Goal: Task Accomplishment & Management: Manage account settings

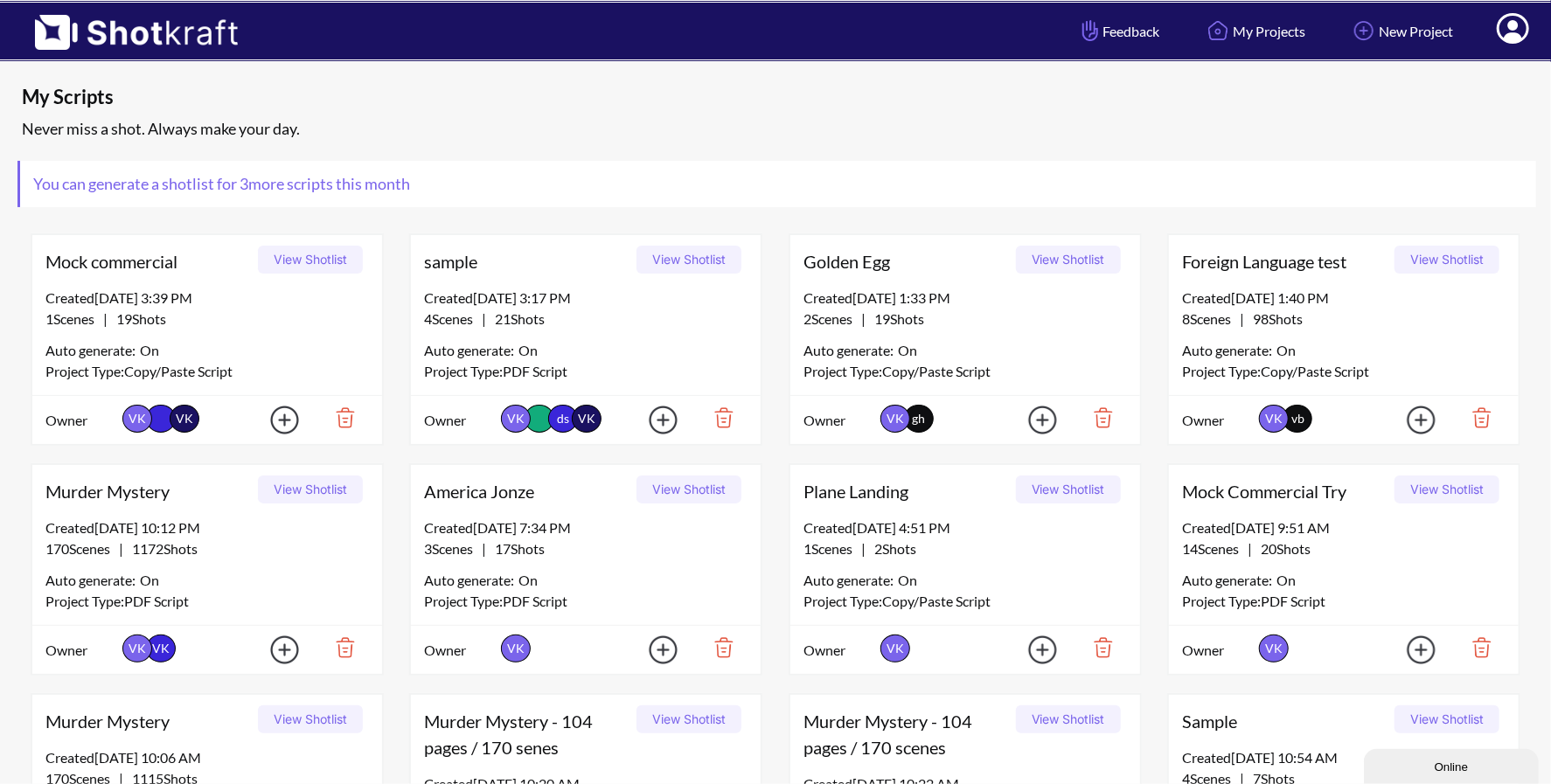
click at [1522, 44] on span at bounding box center [1513, 31] width 59 height 54
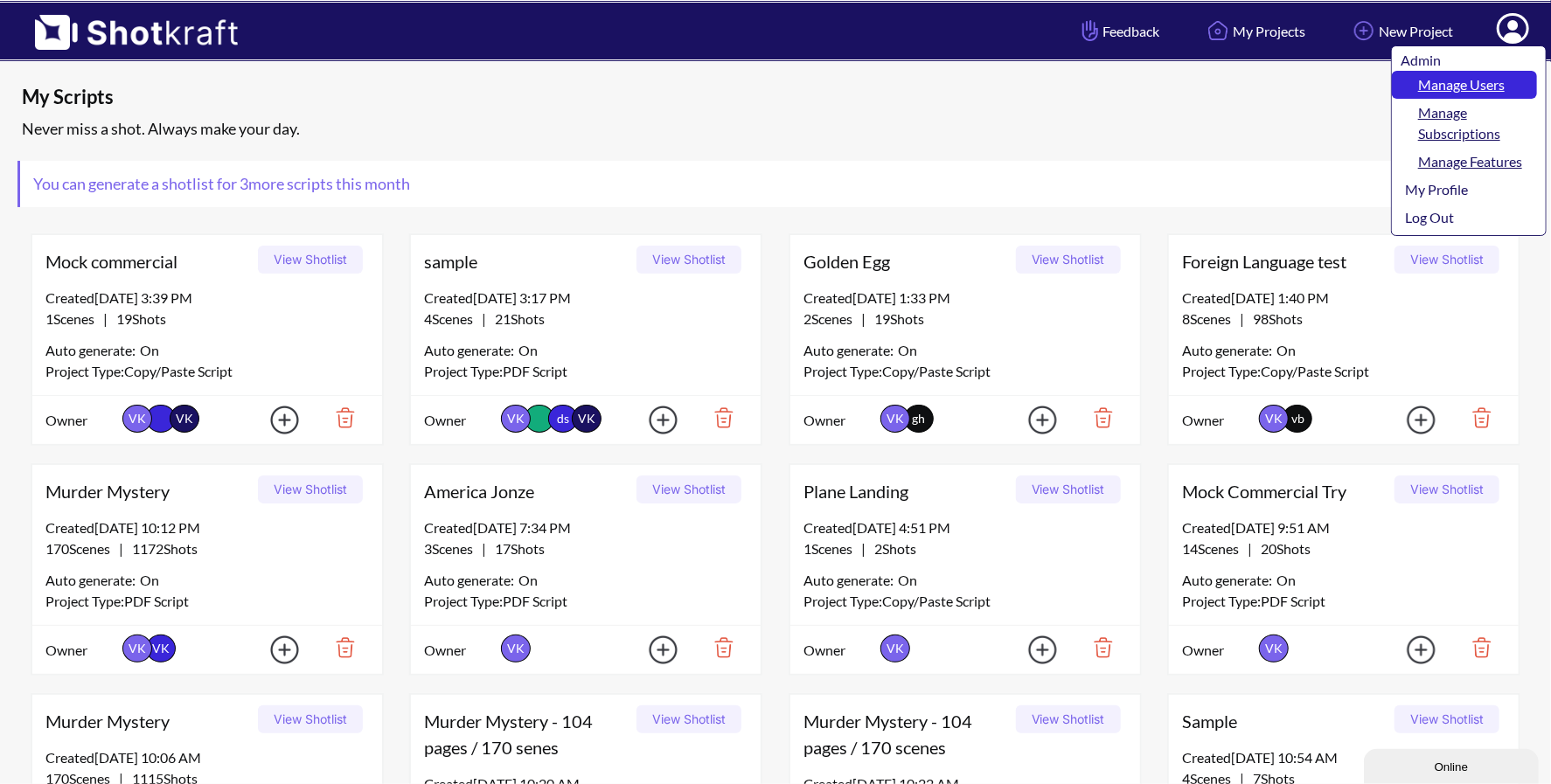
click at [1492, 77] on link "Manage Users" at bounding box center [1464, 84] width 145 height 28
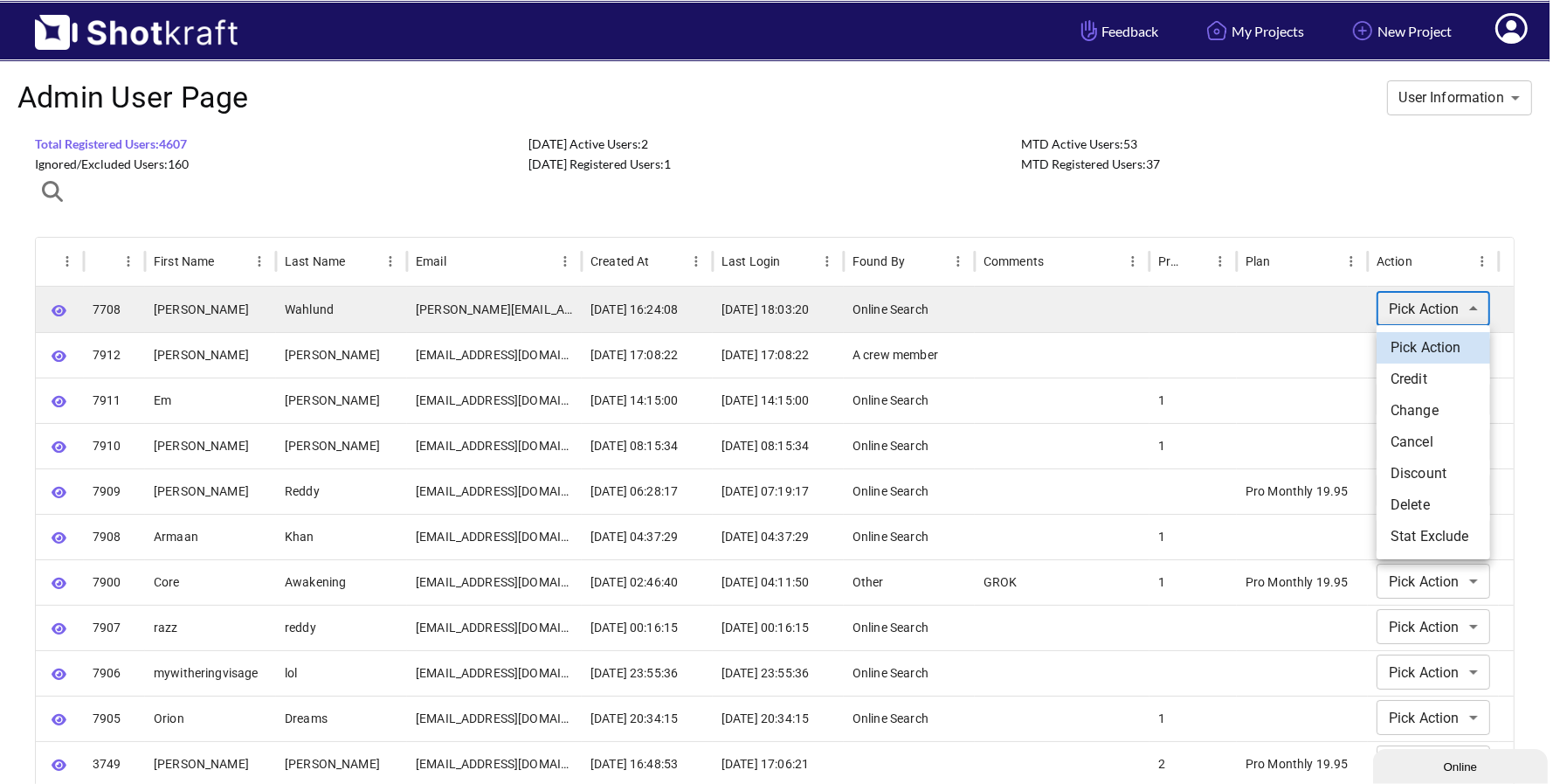
click at [1444, 313] on body "**********" at bounding box center [780, 790] width 1560 height 1581
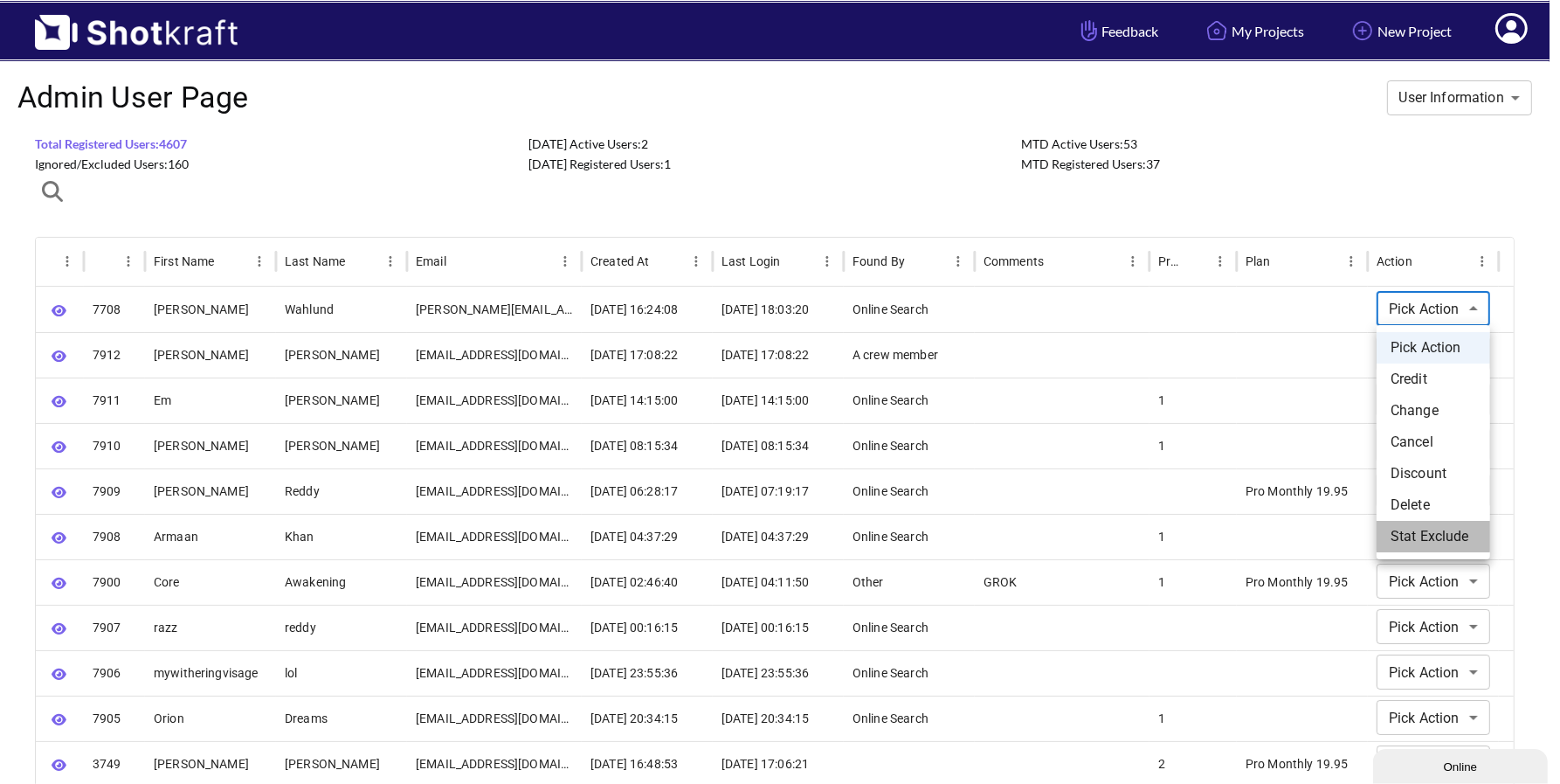
click at [1432, 535] on li "Stat Exclude" at bounding box center [1433, 535] width 113 height 31
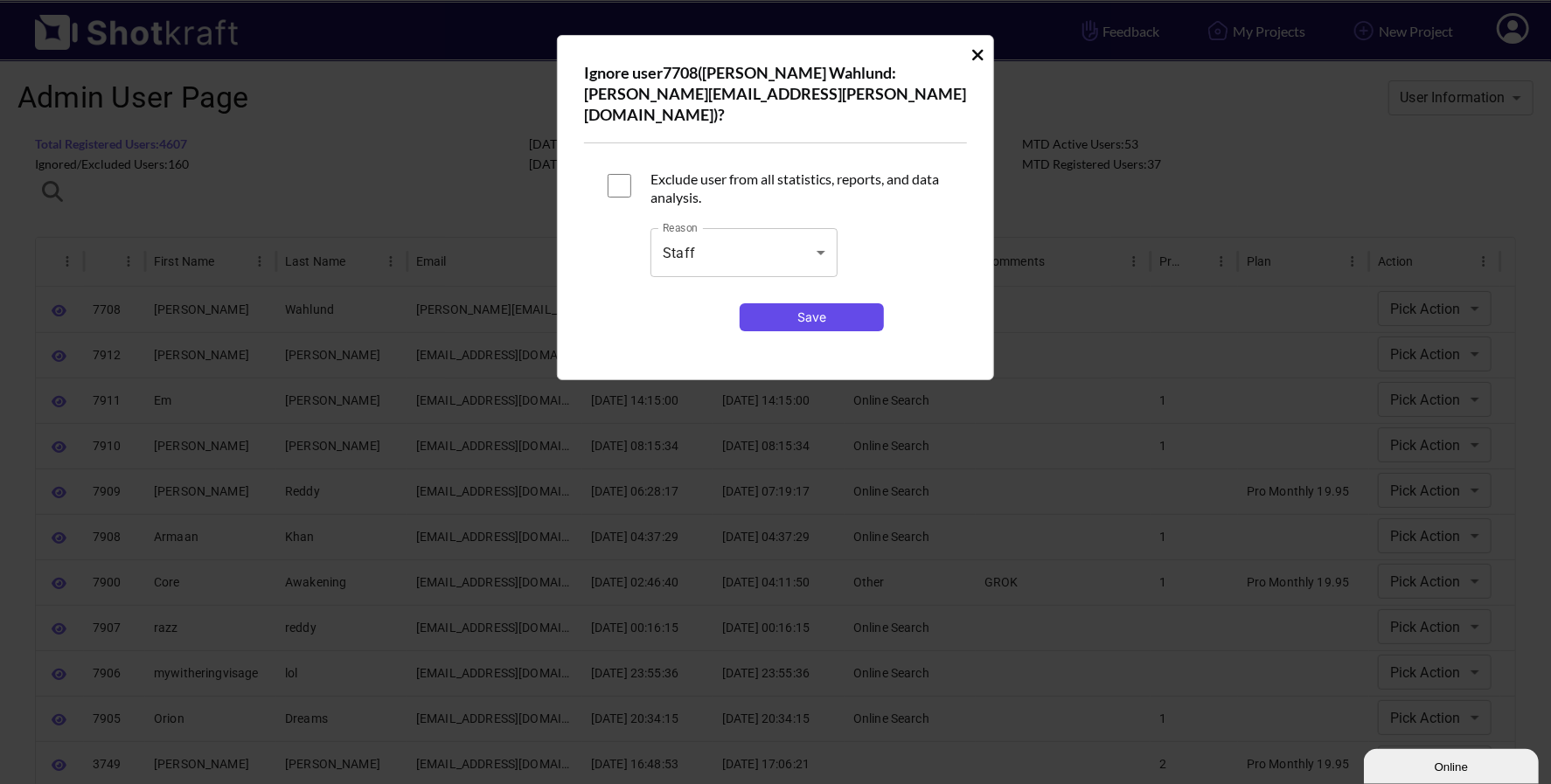
click at [808, 303] on button "Save" at bounding box center [812, 316] width 145 height 28
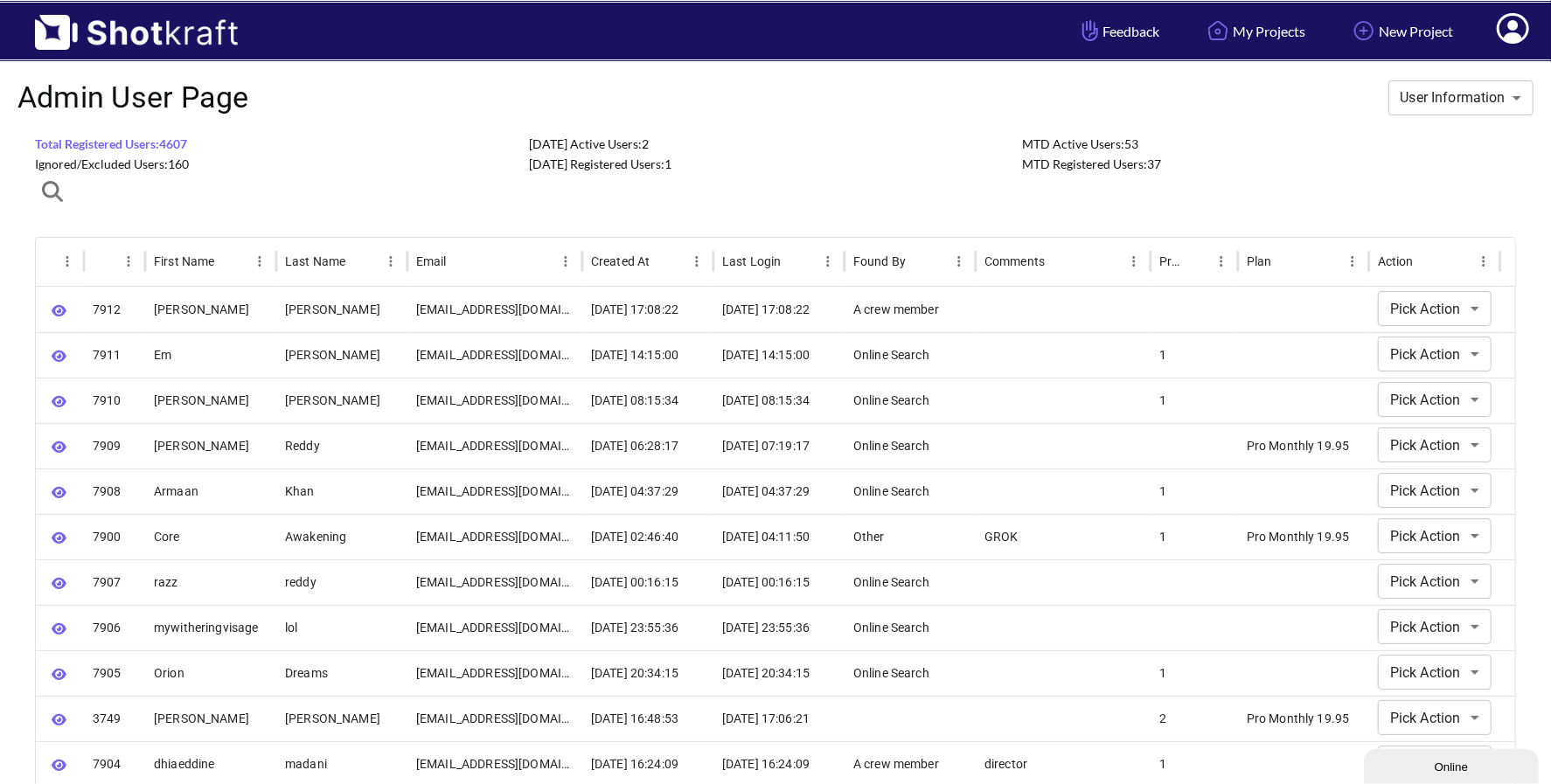
click at [162, 167] on span "Ignored/Excluded Users: 160" at bounding box center [111, 164] width 154 height 15
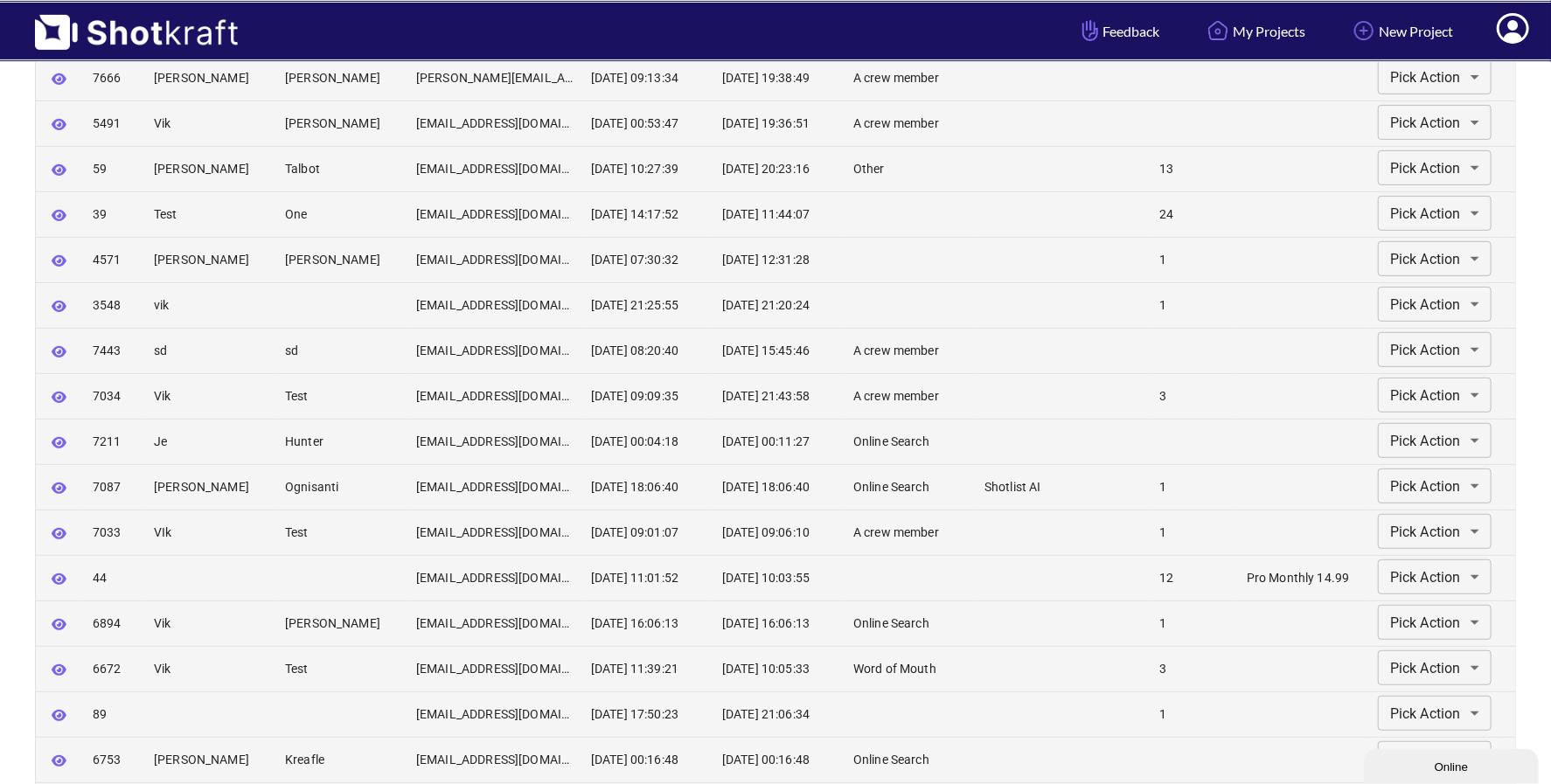
scroll to position [381, 0]
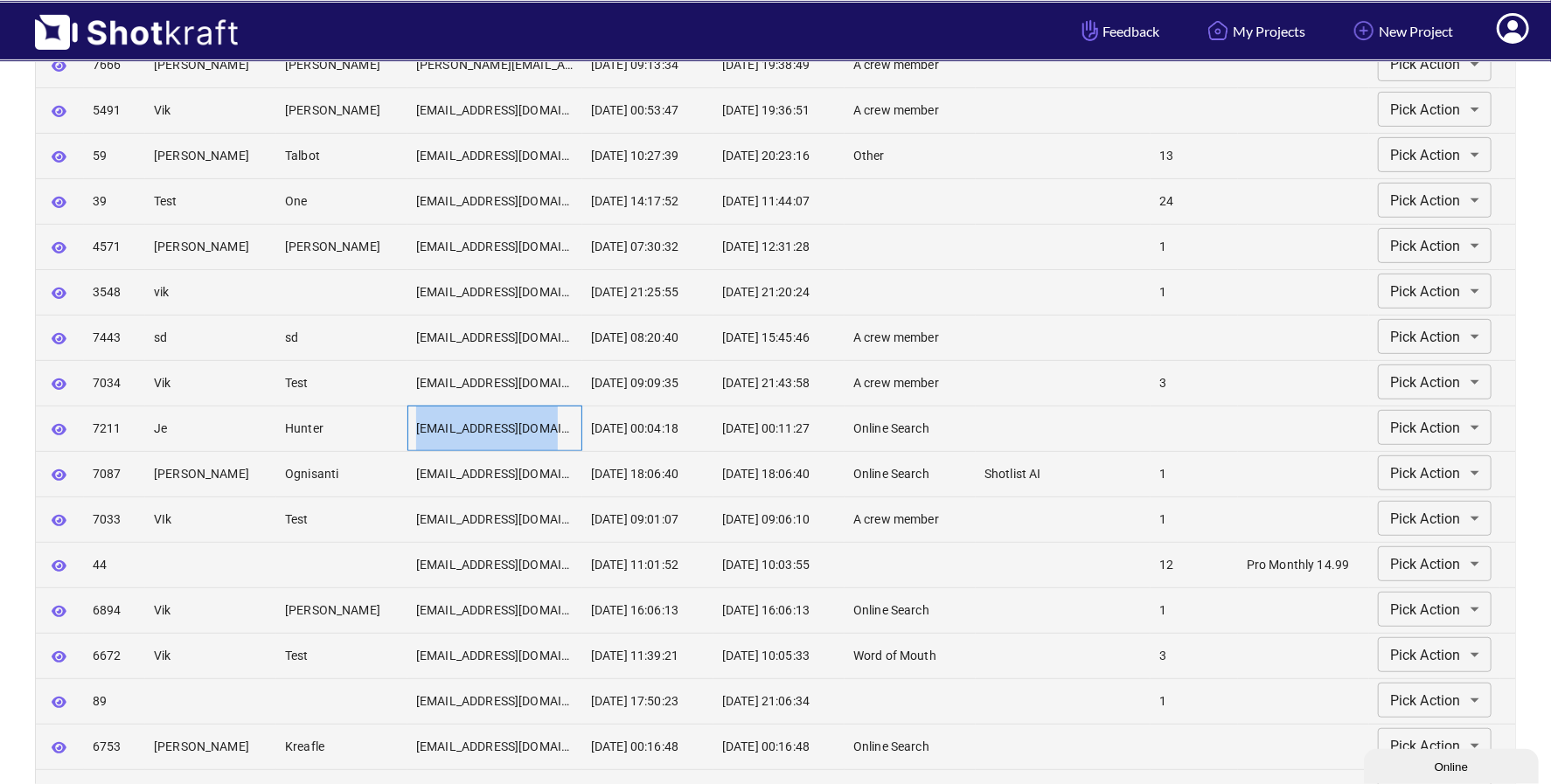
drag, startPoint x: 412, startPoint y: 426, endPoint x: 564, endPoint y: 428, distance: 152.0
click at [564, 428] on div "jhunter811@yahoo.com" at bounding box center [495, 428] width 175 height 45
copy div "jhunter811@yahoo.com"
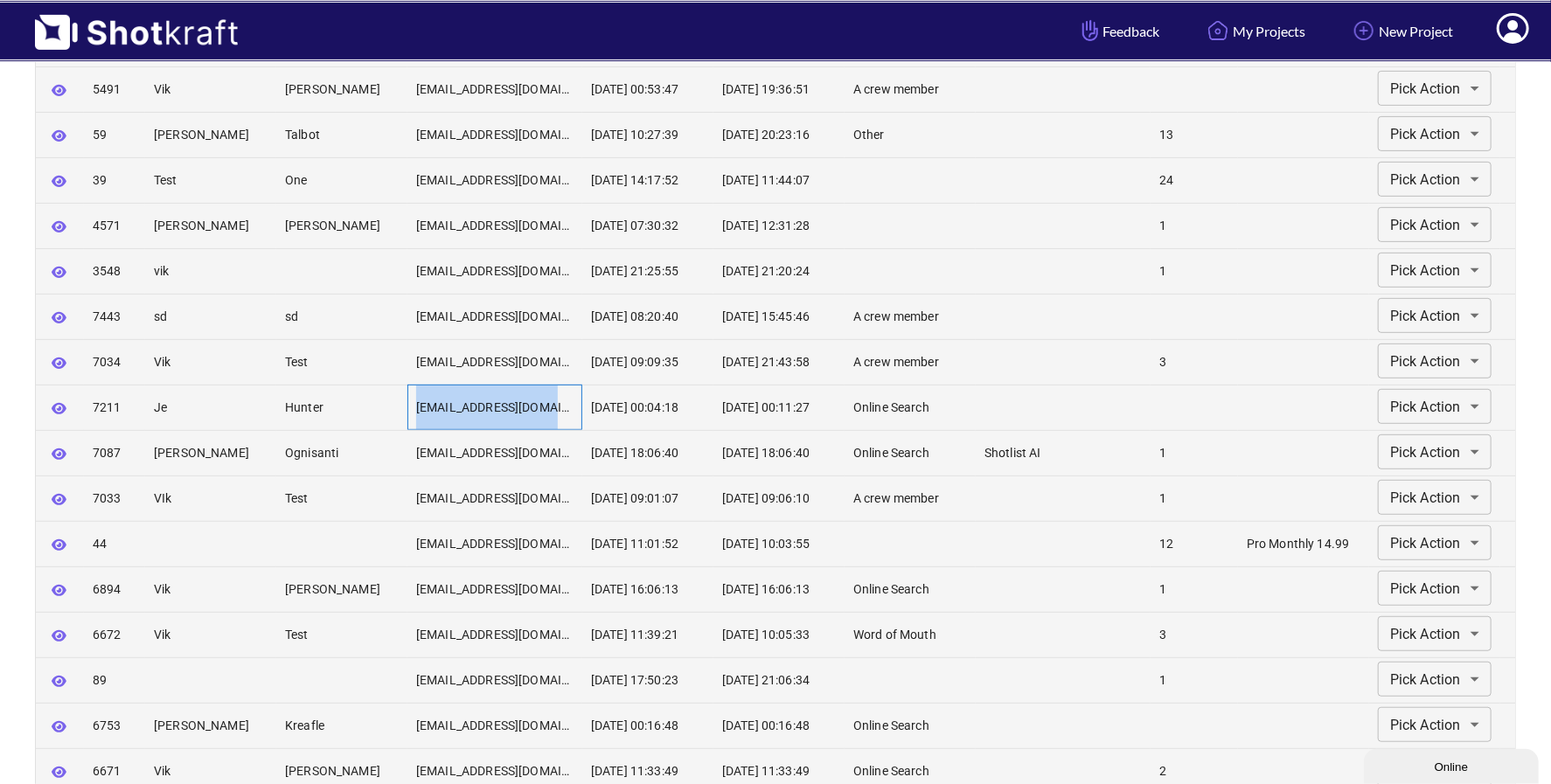
scroll to position [403, 0]
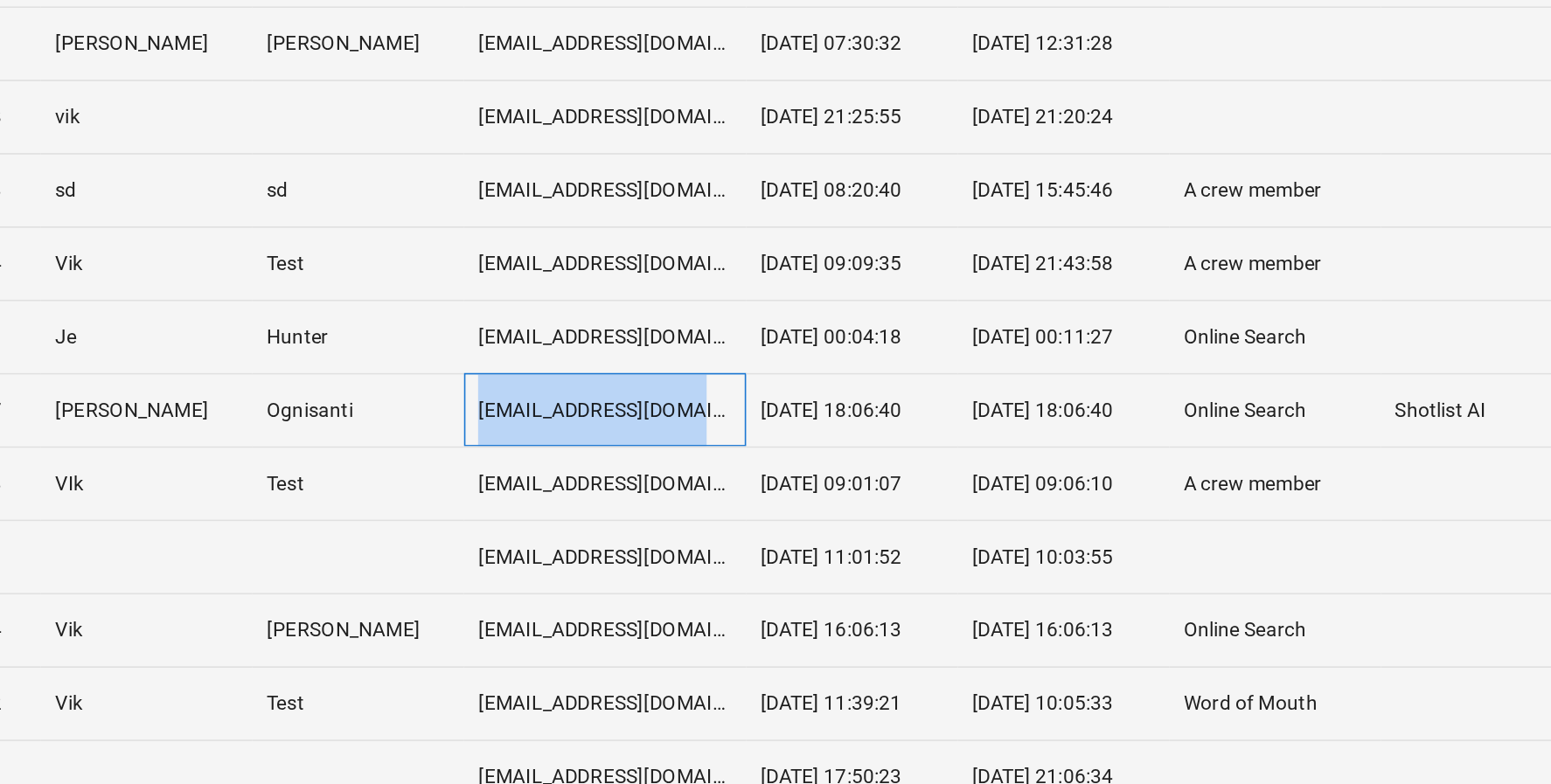
drag, startPoint x: 415, startPoint y: 452, endPoint x: 565, endPoint y: 453, distance: 150.0
click at [565, 453] on div "mognisanti@gmail.com" at bounding box center [495, 451] width 175 height 45
copy div "mognisanti@gmail.com"
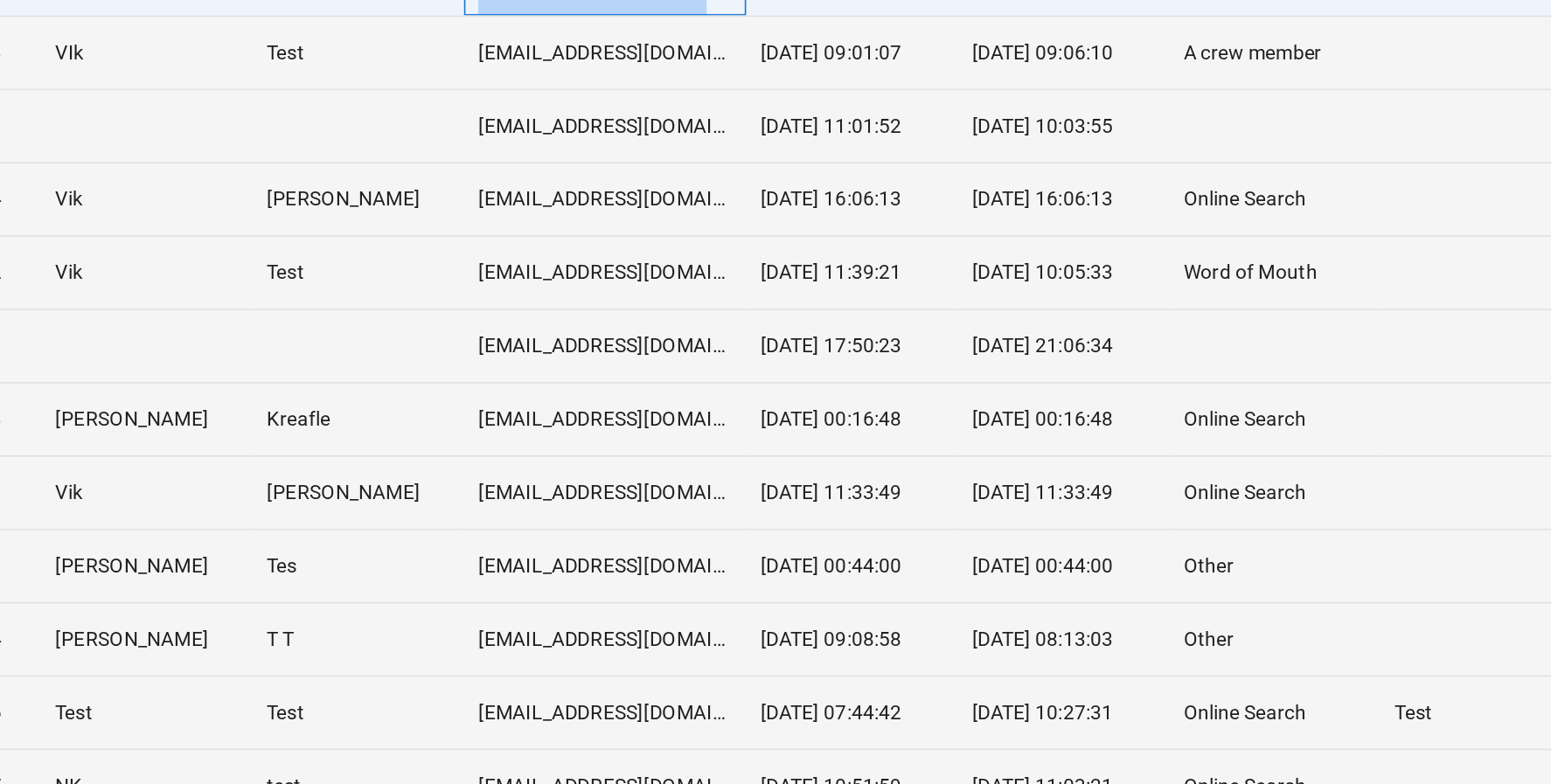
scroll to position [576, 0]
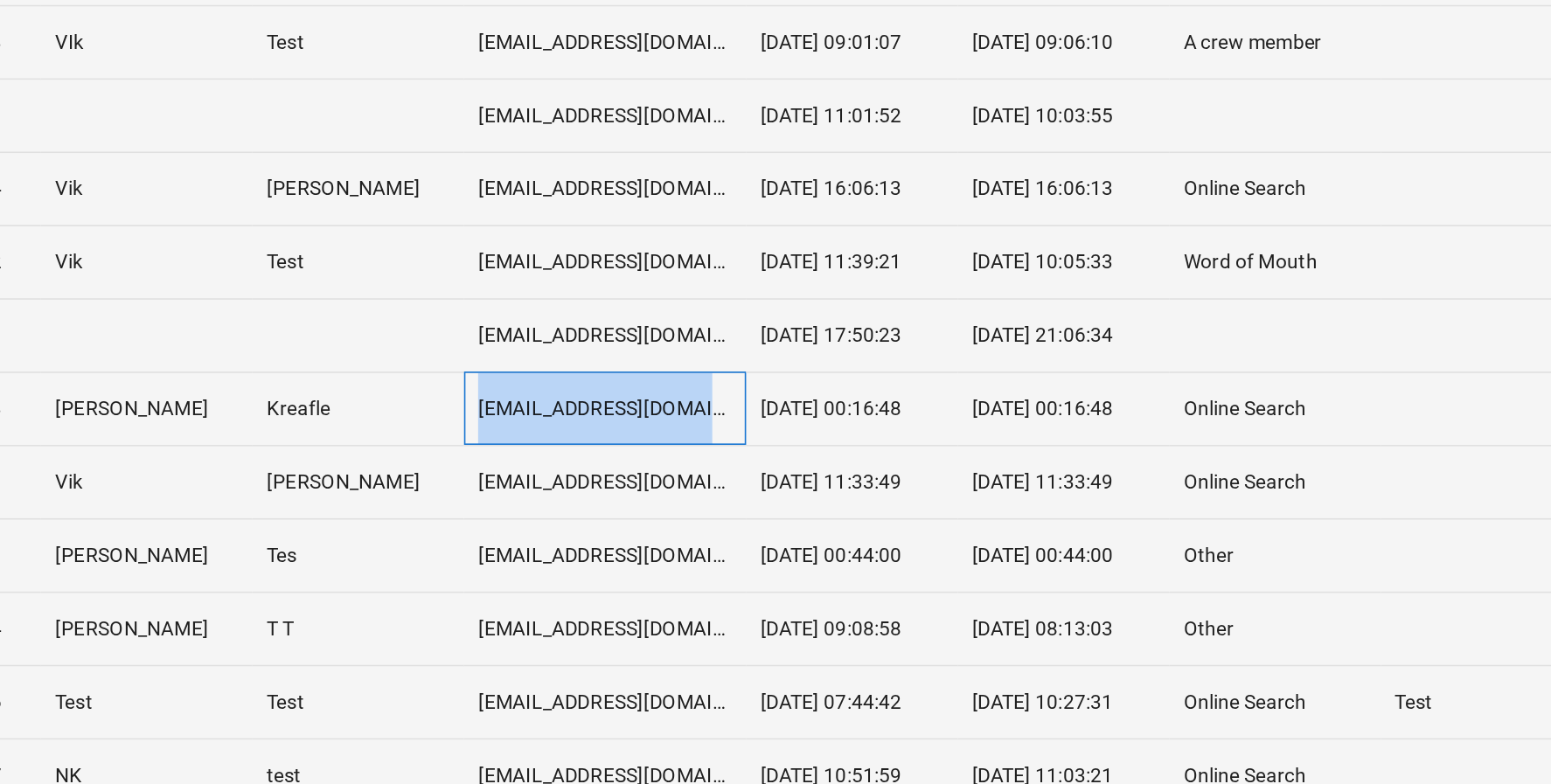
drag, startPoint x: 415, startPoint y: 546, endPoint x: 587, endPoint y: 556, distance: 172.3
click at [587, 556] on div "**********" at bounding box center [776, 551] width 1480 height 45
copy div "kreaflemotox99@gmail.com"
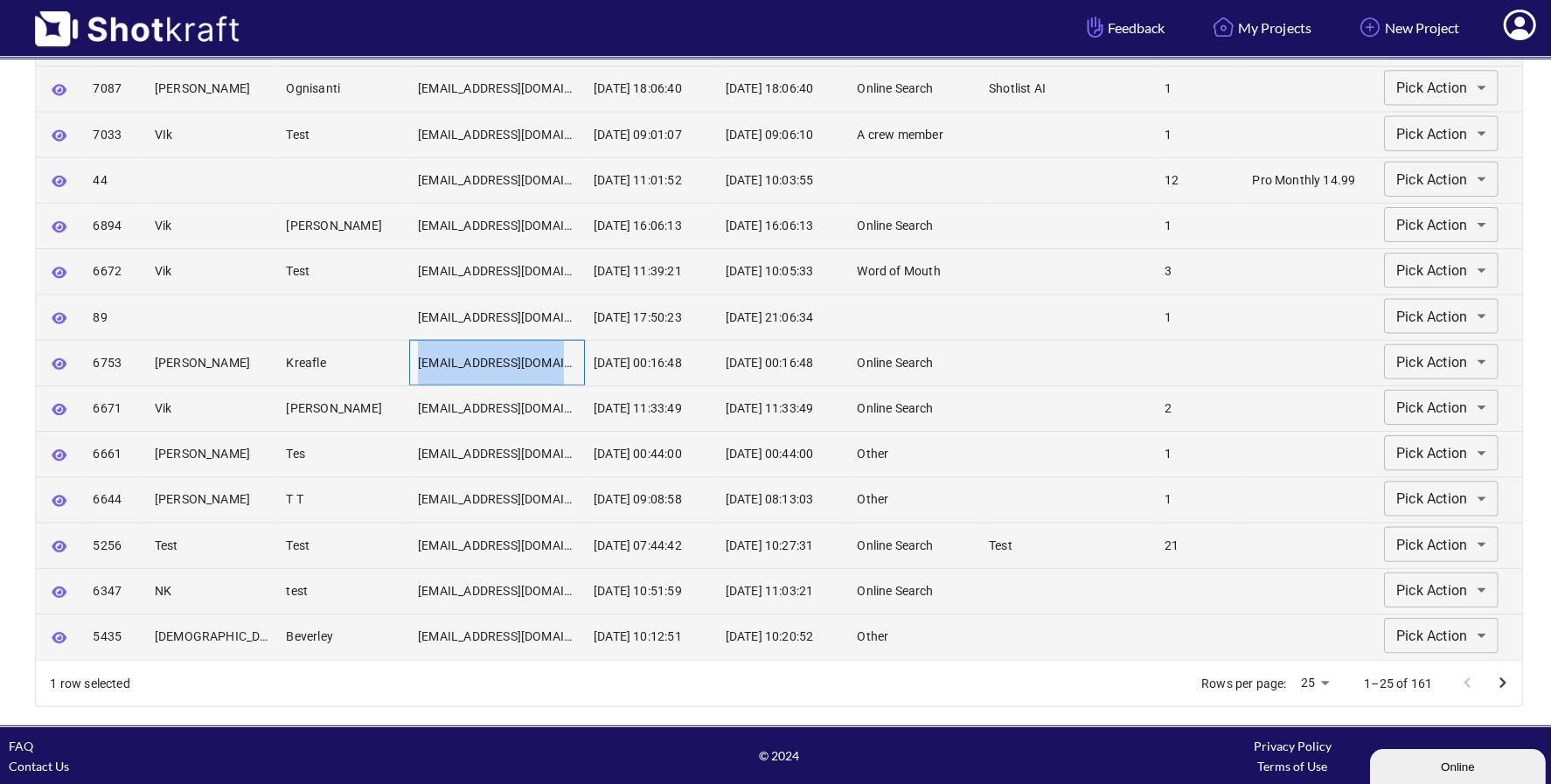
scroll to position [763, 0]
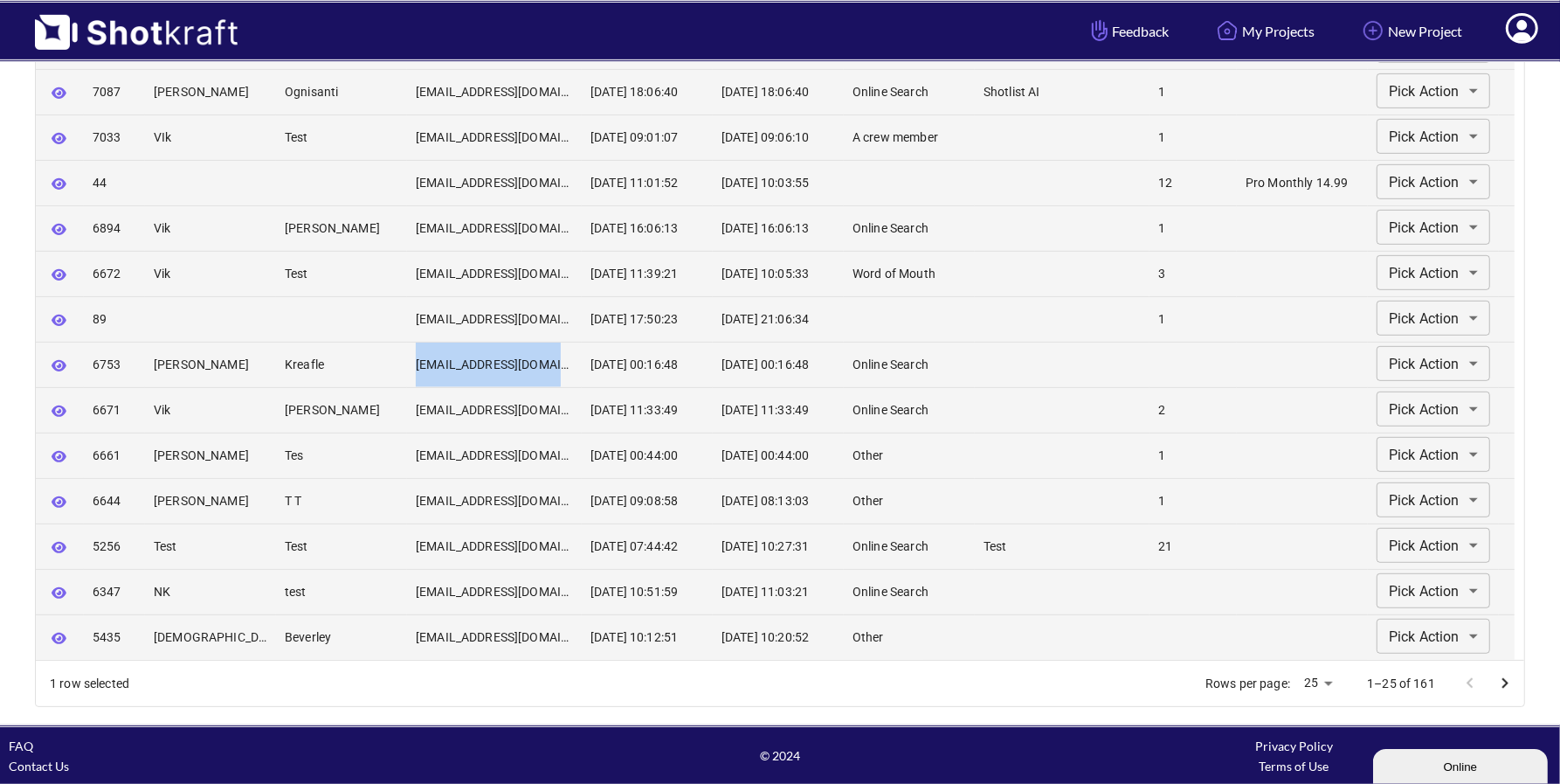
click at [1325, 682] on body "**********" at bounding box center [780, 28] width 1560 height 1581
click at [1319, 747] on li "50" at bounding box center [1308, 747] width 44 height 31
type input "**"
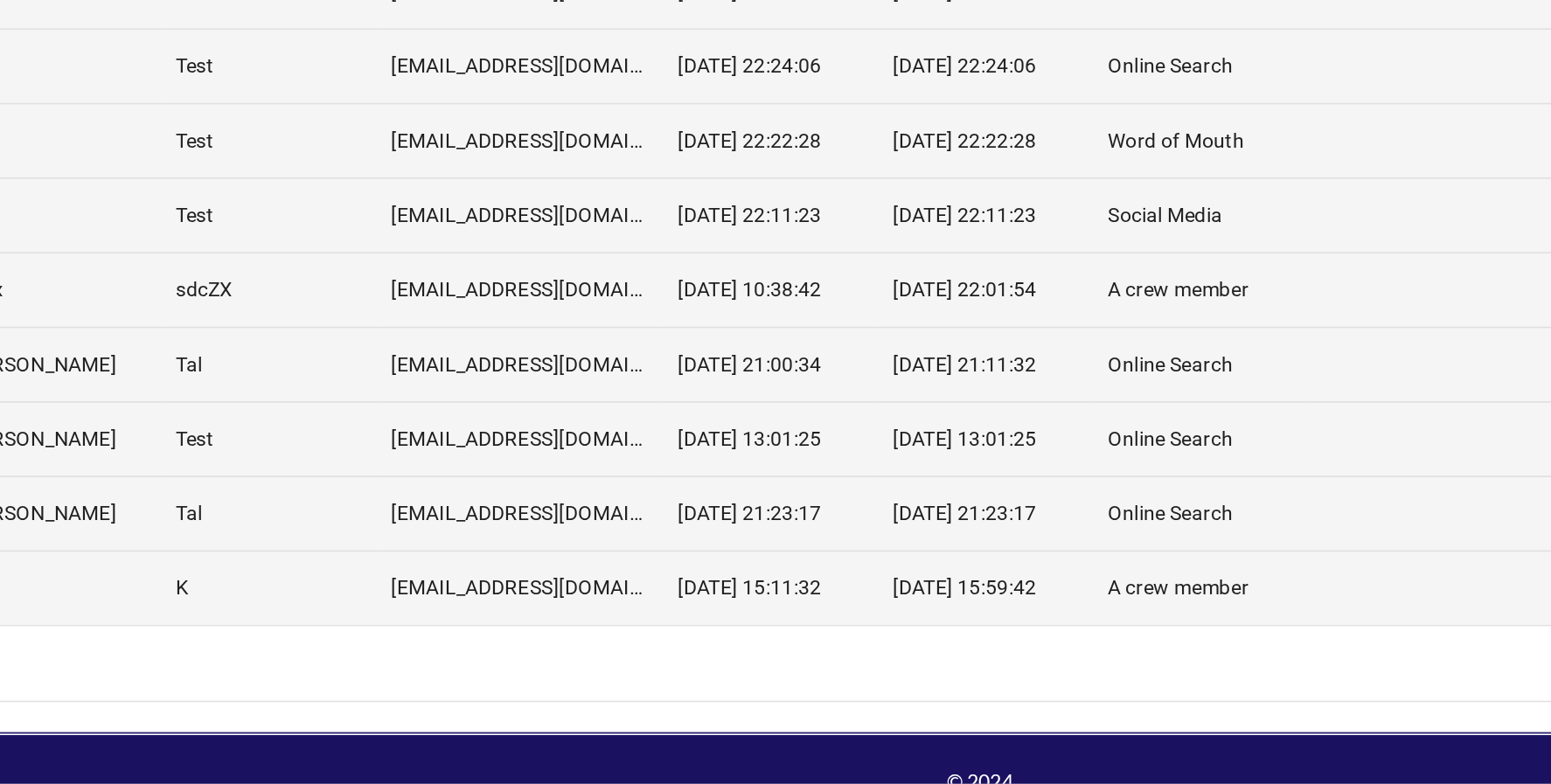
scroll to position [1873, 0]
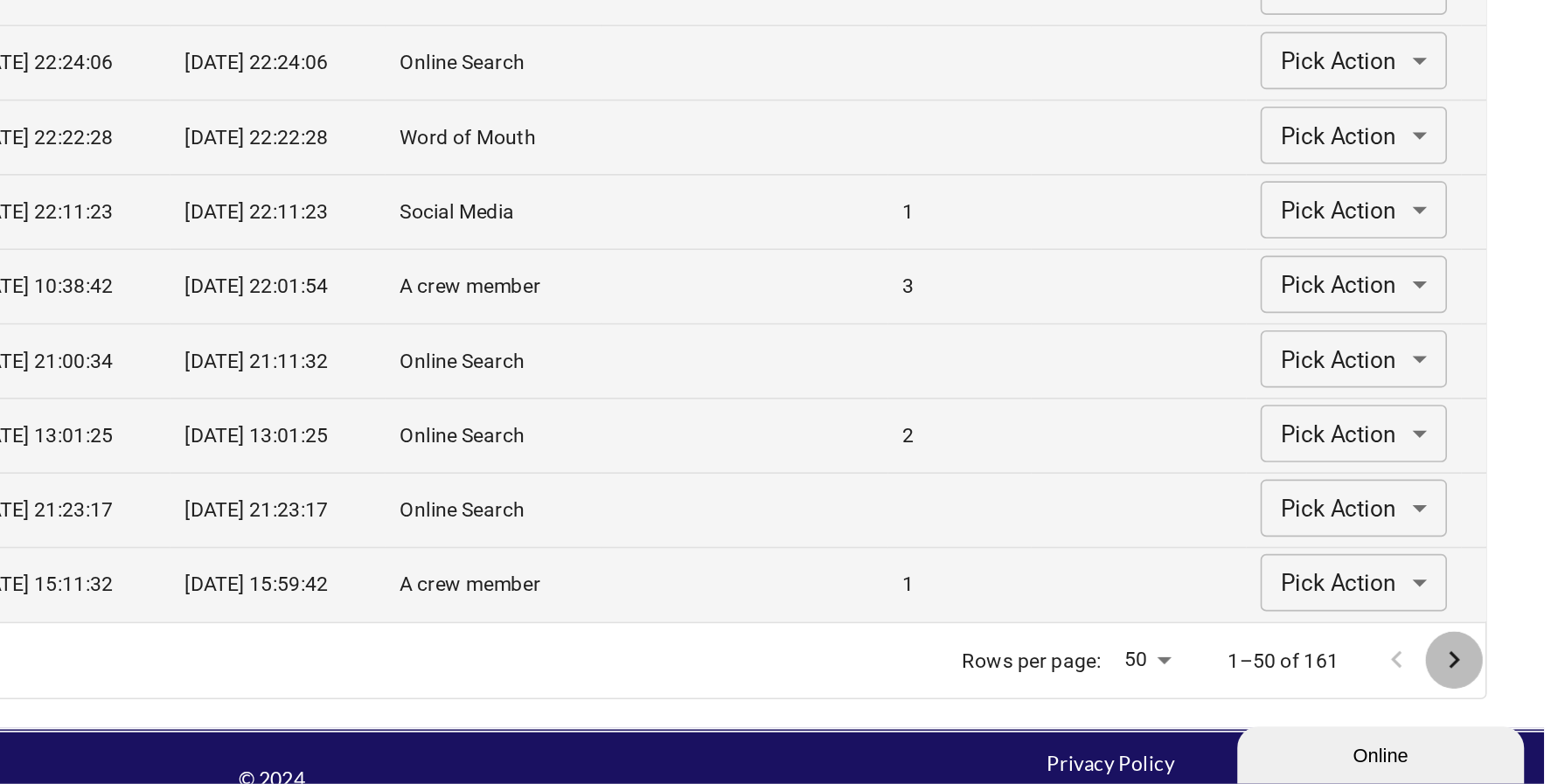
click at [1503, 706] on icon "Go to next page" at bounding box center [1496, 708] width 21 height 21
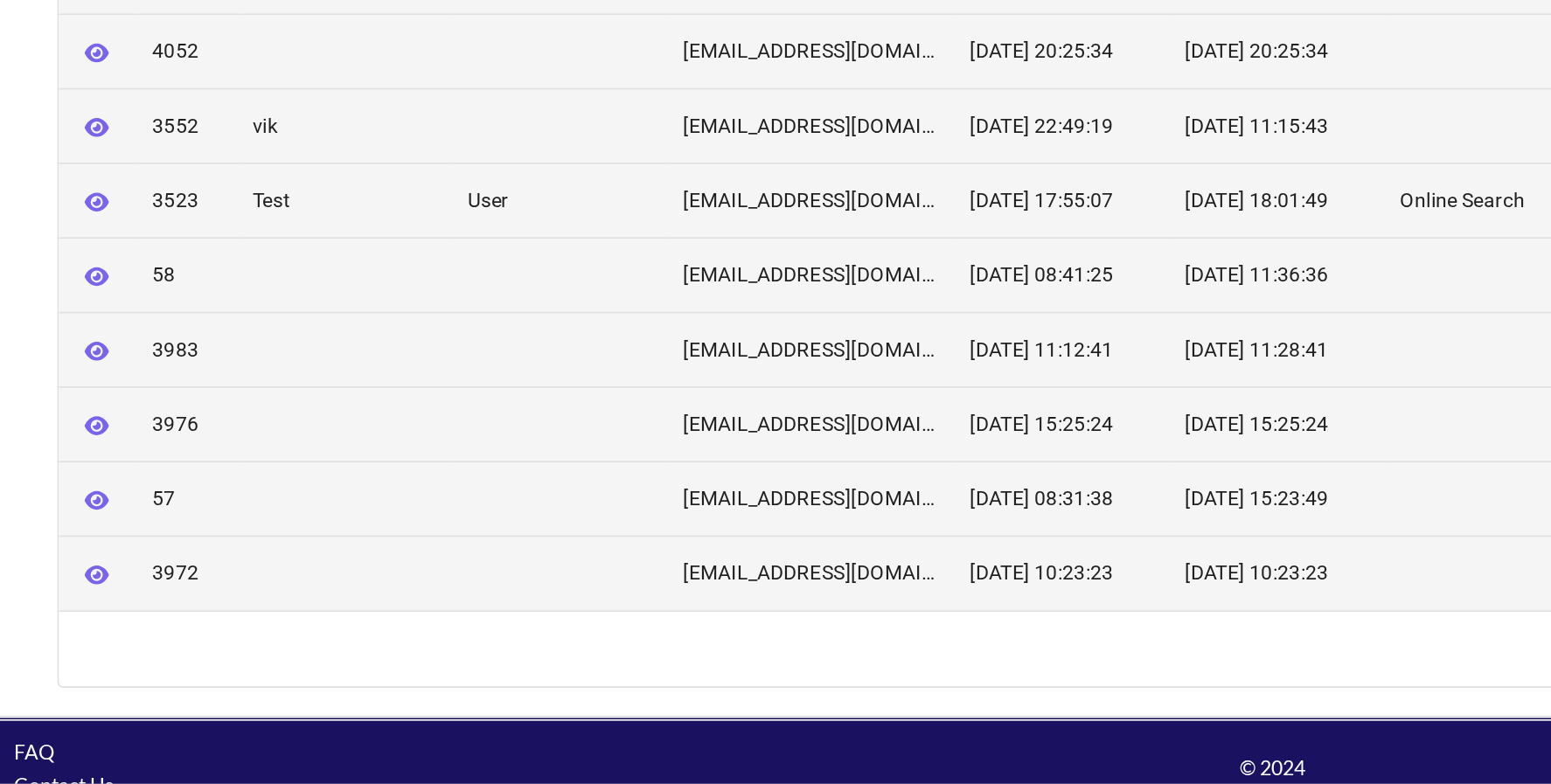
scroll to position [1885, 0]
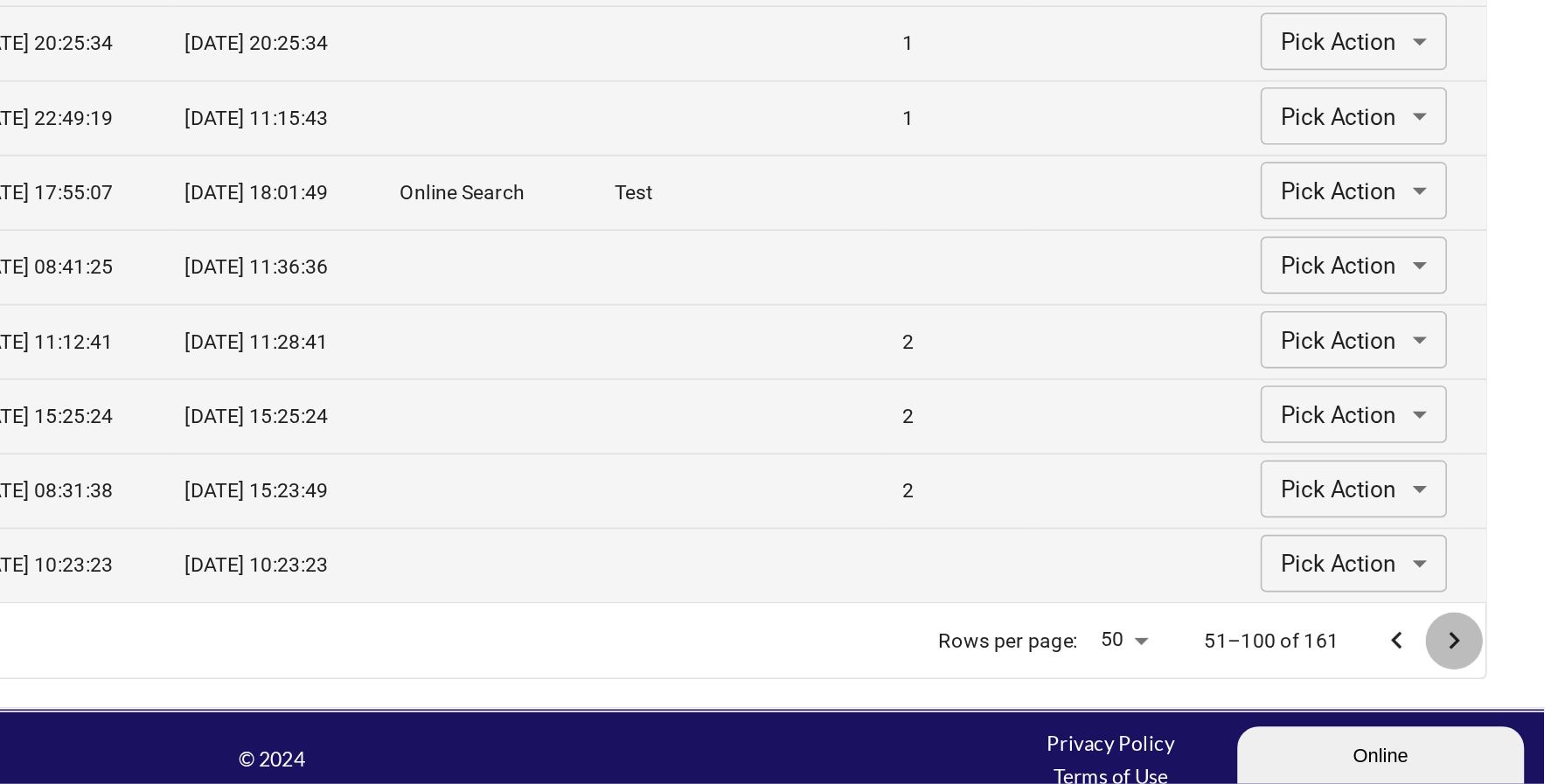
click at [1499, 694] on icon "Go to next page" at bounding box center [1496, 697] width 21 height 21
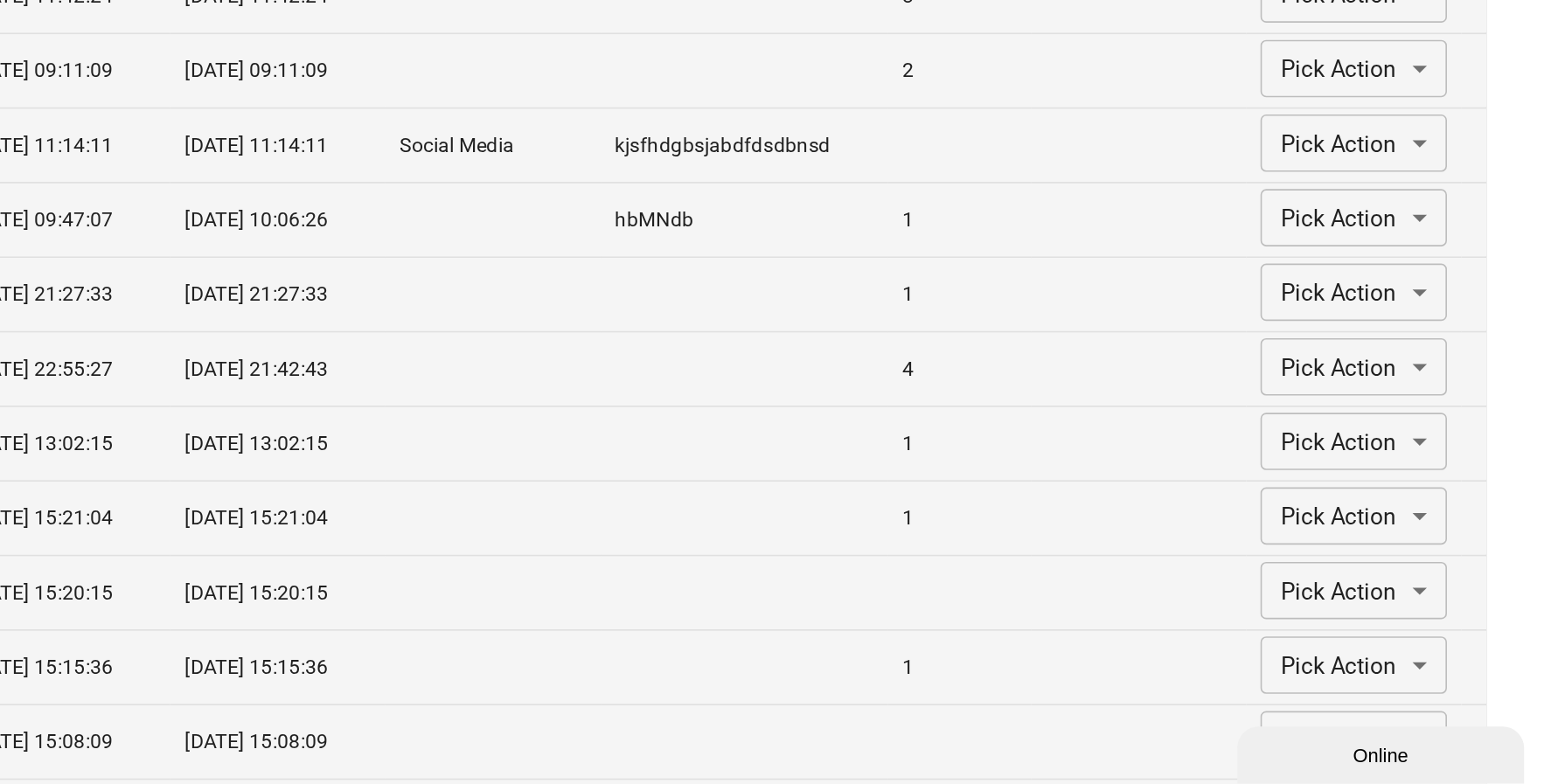
scroll to position [1899, 0]
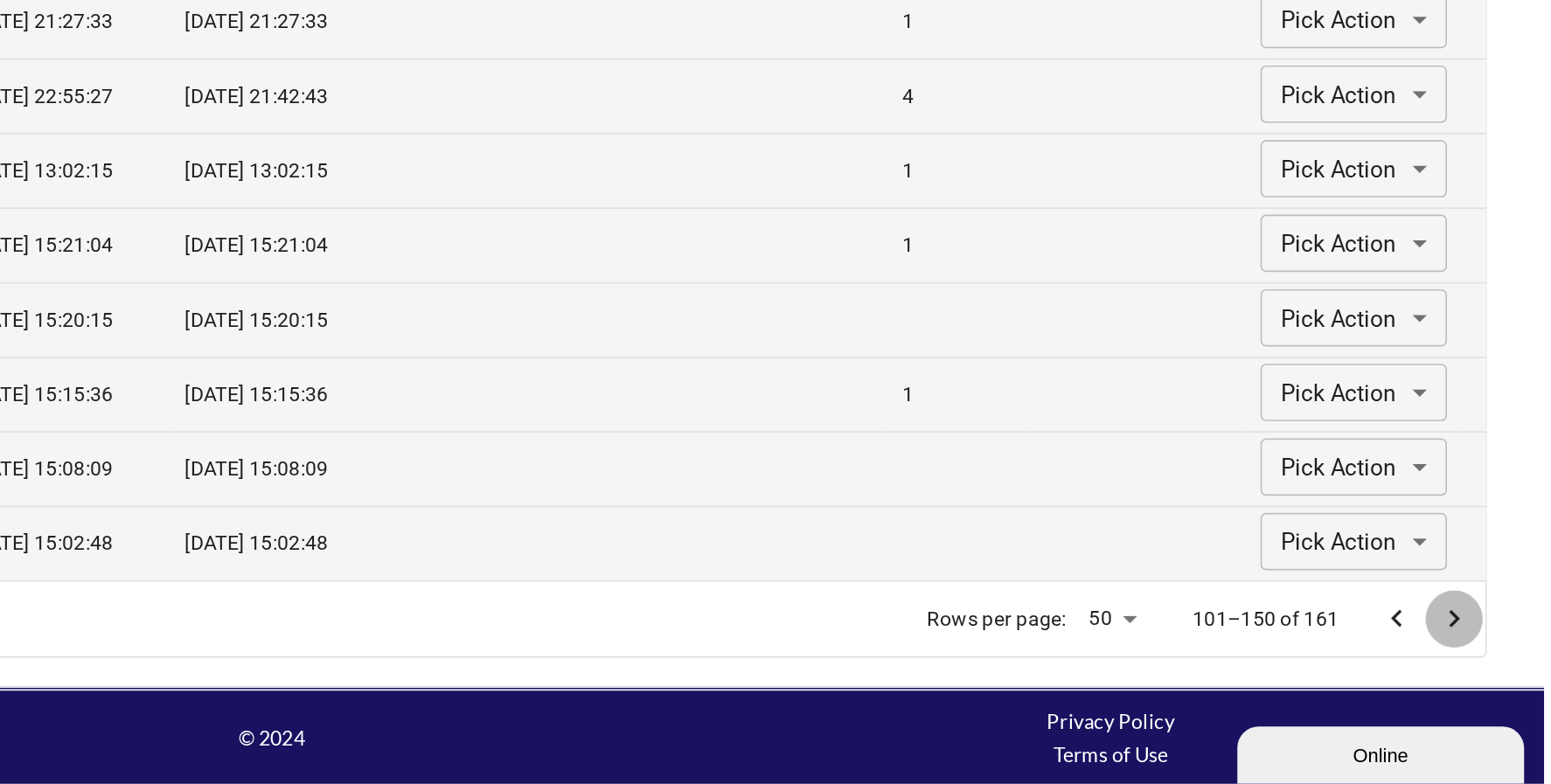
click at [1497, 682] on icon "Go to next page" at bounding box center [1496, 683] width 6 height 11
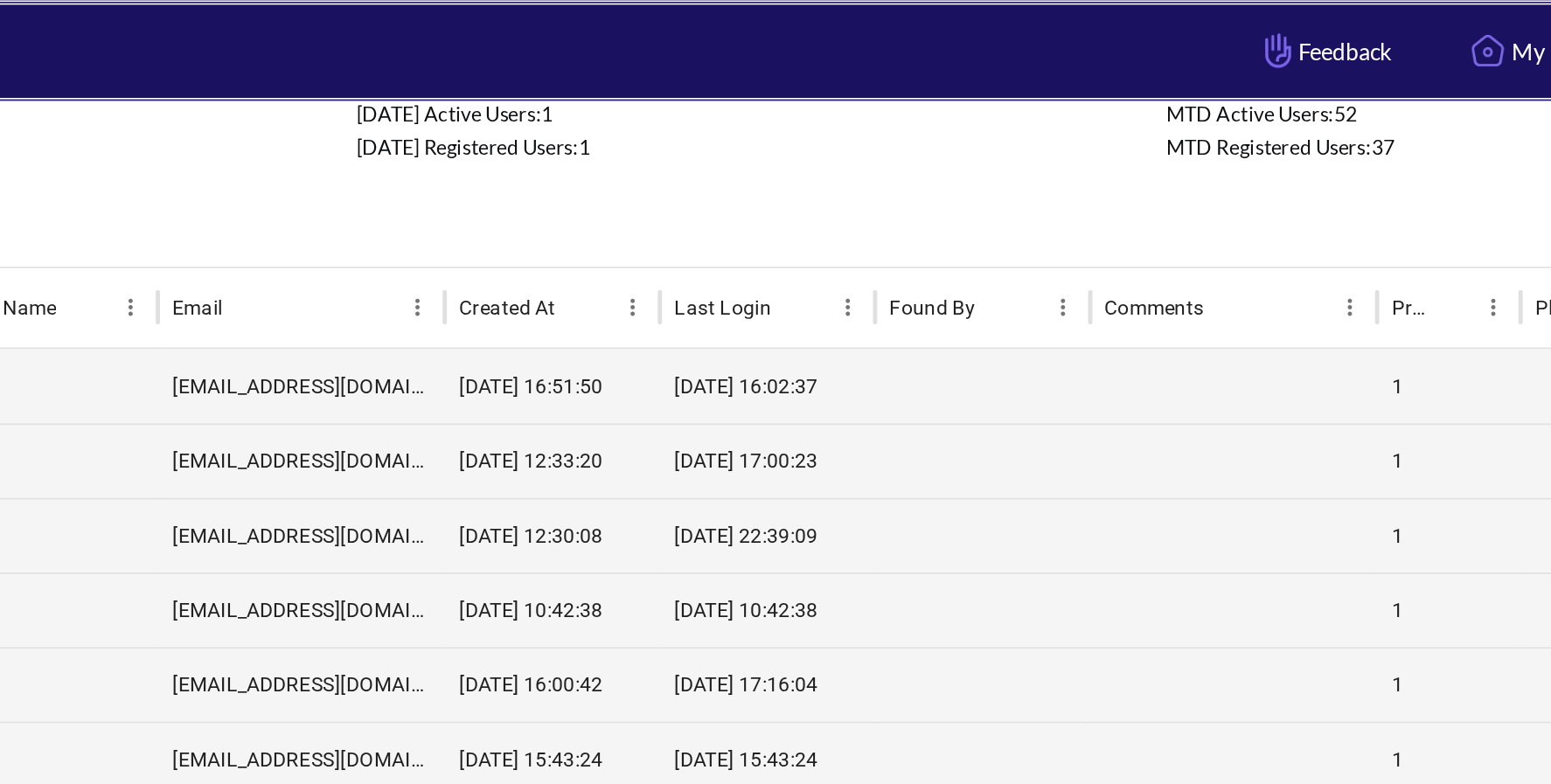
scroll to position [73, 0]
